Goal: Entertainment & Leisure: Consume media (video, audio)

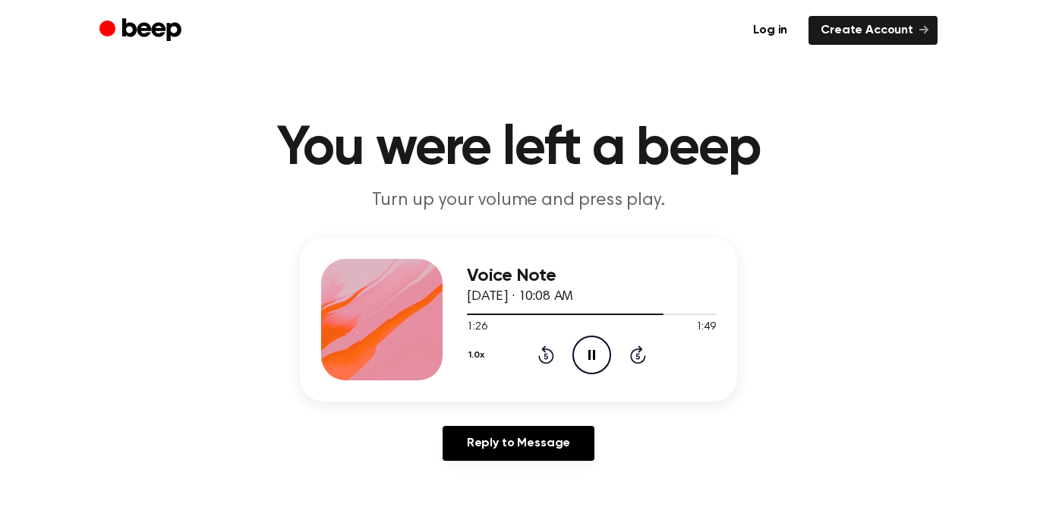
click at [577, 345] on icon "Pause Audio" at bounding box center [591, 355] width 39 height 39
click at [578, 349] on icon "Play Audio" at bounding box center [591, 355] width 39 height 39
click at [582, 355] on icon "Play Audio" at bounding box center [591, 355] width 39 height 39
click at [579, 358] on icon "Play Audio" at bounding box center [591, 355] width 39 height 39
click at [593, 348] on icon "Pause Audio" at bounding box center [591, 355] width 39 height 39
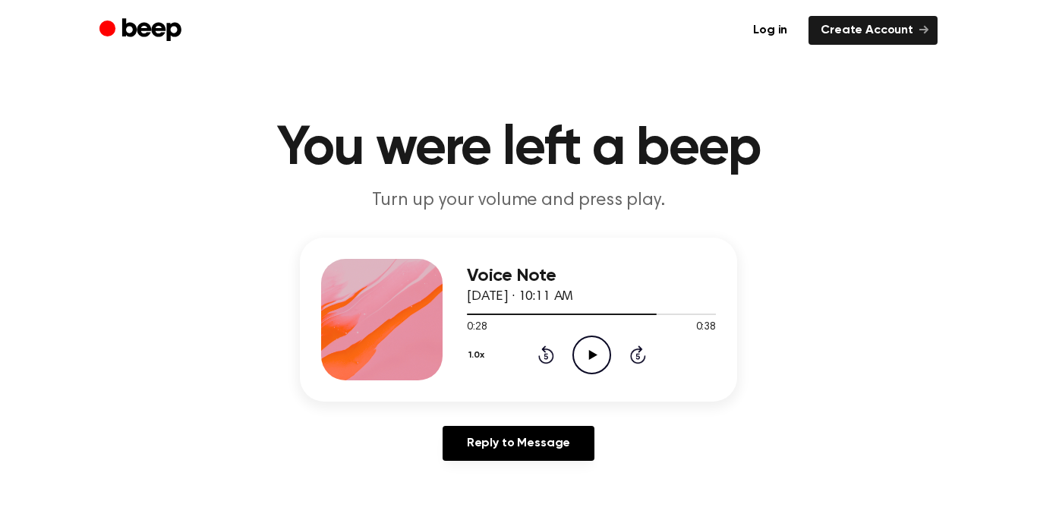
click at [608, 351] on icon "Play Audio" at bounding box center [591, 355] width 39 height 39
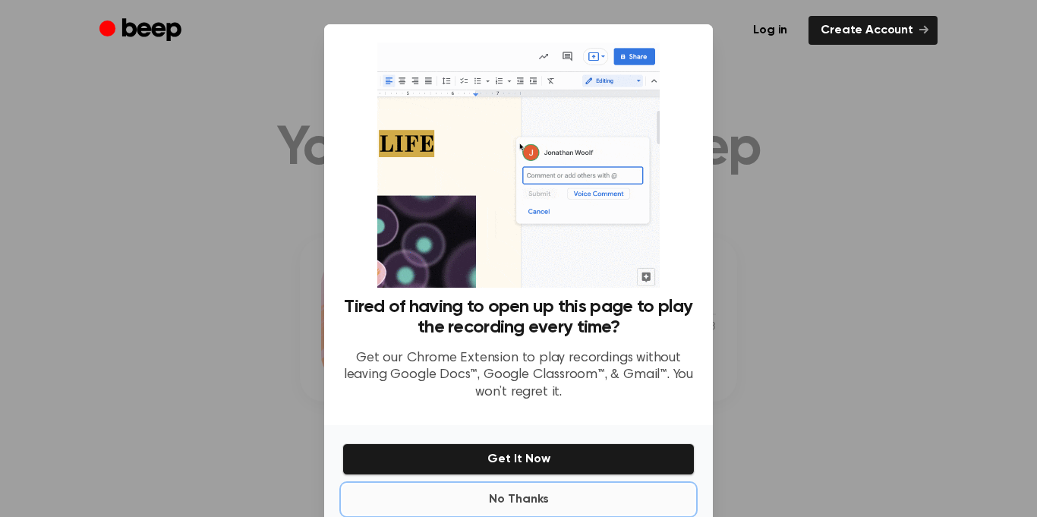
click at [531, 500] on button "No Thanks" at bounding box center [518, 499] width 352 height 30
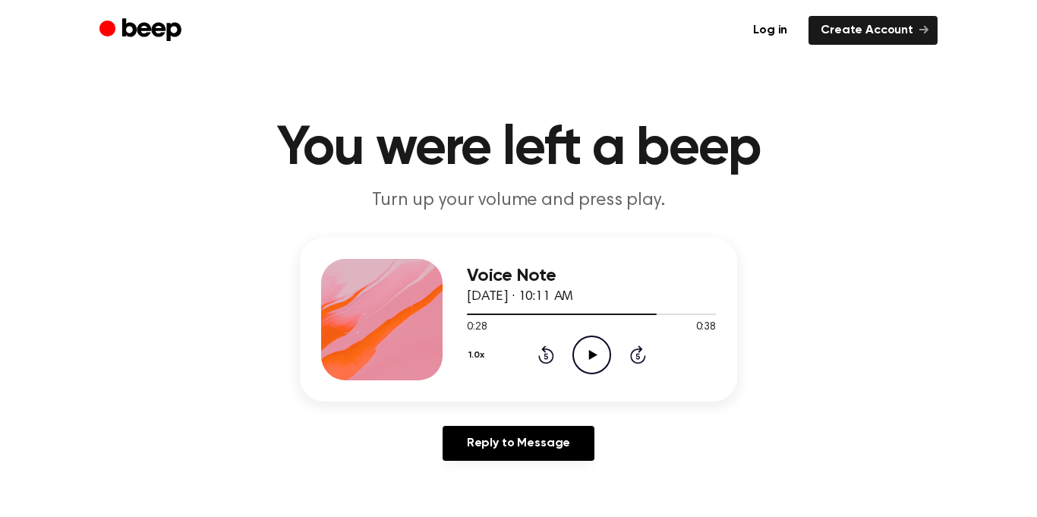
click at [595, 372] on circle at bounding box center [591, 354] width 37 height 37
